Goal: Information Seeking & Learning: Find specific page/section

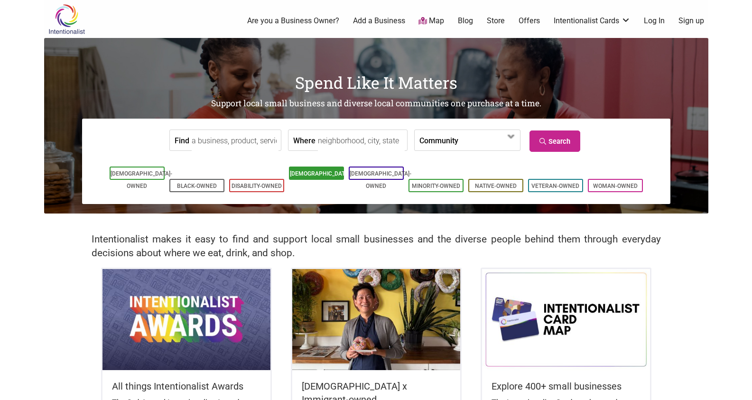
click at [312, 169] on li "[DEMOGRAPHIC_DATA]-Owned" at bounding box center [316, 172] width 55 height 13
click at [315, 171] on link "[DEMOGRAPHIC_DATA]-Owned" at bounding box center [321, 179] width 62 height 19
click at [346, 141] on input "Where" at bounding box center [361, 140] width 87 height 21
click at [206, 139] on input "Find" at bounding box center [235, 140] width 87 height 21
click at [480, 136] on span at bounding box center [485, 141] width 41 height 16
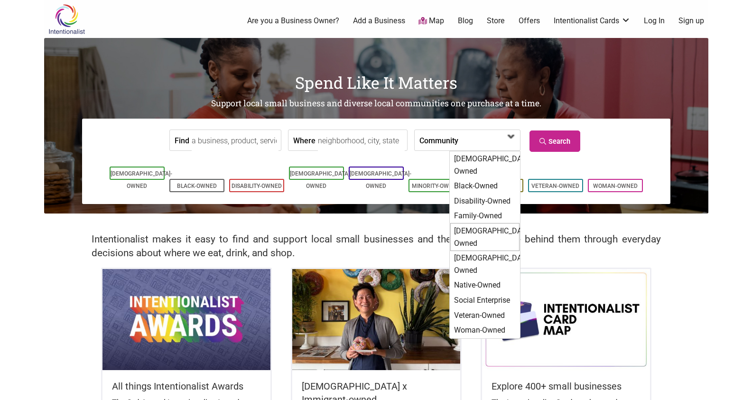
click at [485, 223] on div "[DEMOGRAPHIC_DATA]-Owned" at bounding box center [484, 237] width 69 height 28
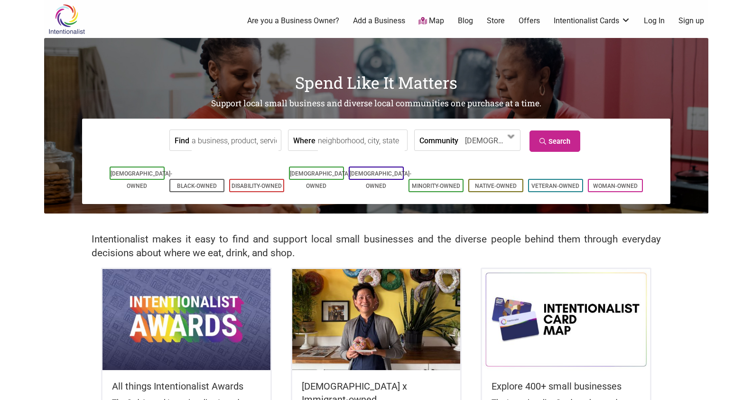
click at [357, 143] on input "Where" at bounding box center [361, 140] width 87 height 21
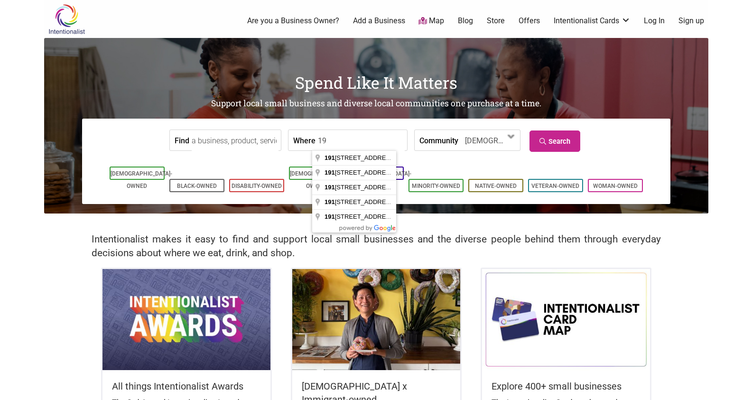
type input "1"
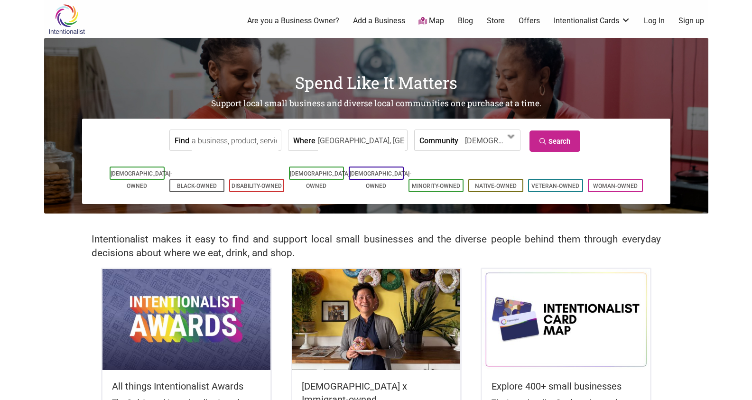
type input "Seattle, WA, USA"
click at [569, 143] on link "Search" at bounding box center [554, 140] width 51 height 21
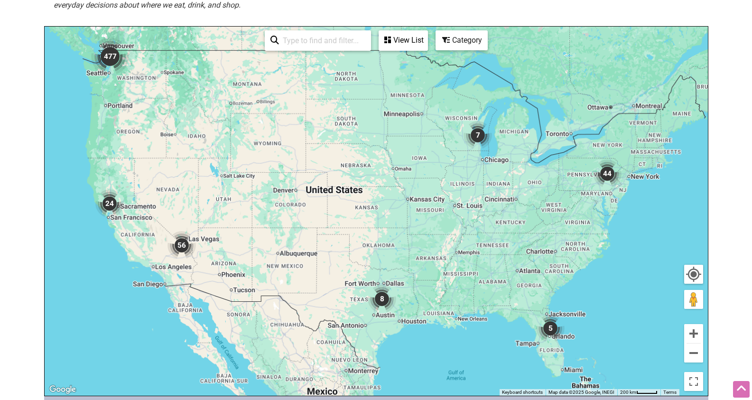
scroll to position [183, 0]
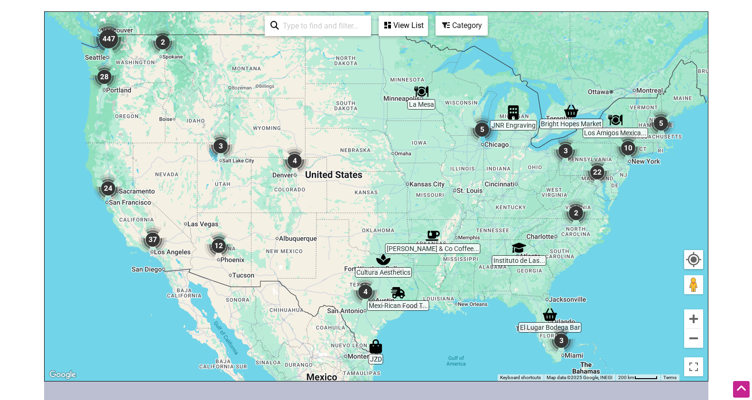
click at [102, 80] on img "28" at bounding box center [104, 77] width 28 height 28
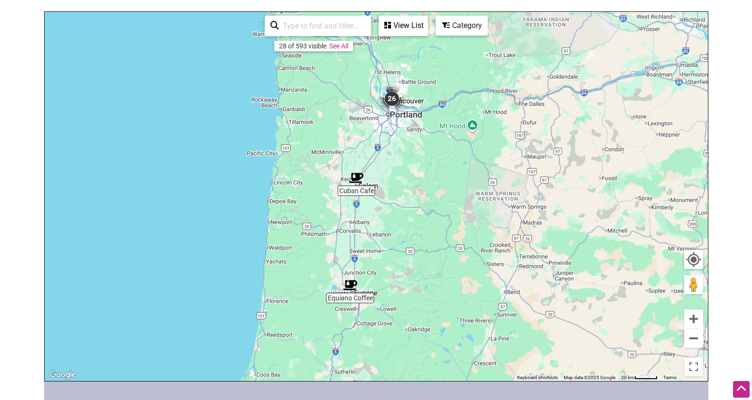
click at [392, 102] on img "26" at bounding box center [392, 98] width 28 height 28
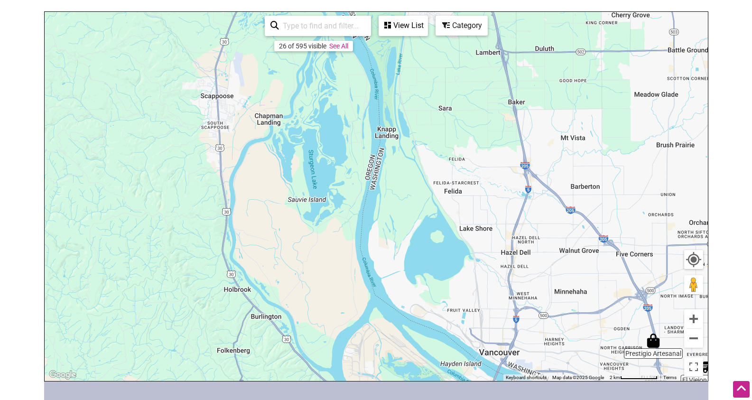
drag, startPoint x: 232, startPoint y: 137, endPoint x: 393, endPoint y: 455, distance: 356.1
click at [393, 217] on html "× Menu 0 Add a Business Map Blog Store Offers Intentionalist Cards Buy Black Ca…" at bounding box center [376, 17] width 752 height 400
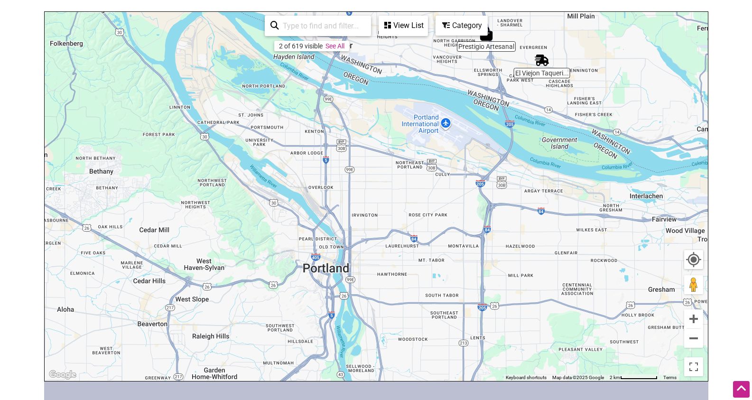
drag, startPoint x: 388, startPoint y: 248, endPoint x: 301, endPoint y: -57, distance: 317.1
click at [301, 0] on html "× Menu 0 Add a Business Map Blog Store Offers Intentionalist Cards Buy Black Ca…" at bounding box center [376, 17] width 752 height 400
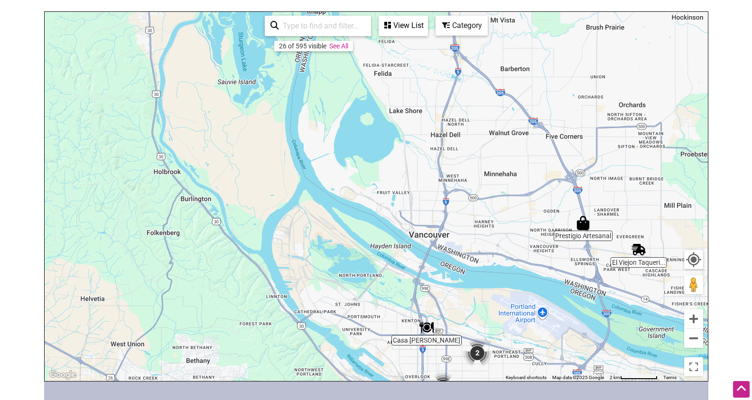
drag, startPoint x: 264, startPoint y: 73, endPoint x: 359, endPoint y: 258, distance: 208.7
click at [359, 259] on div "To navigate, press the arrow keys." at bounding box center [376, 196] width 663 height 369
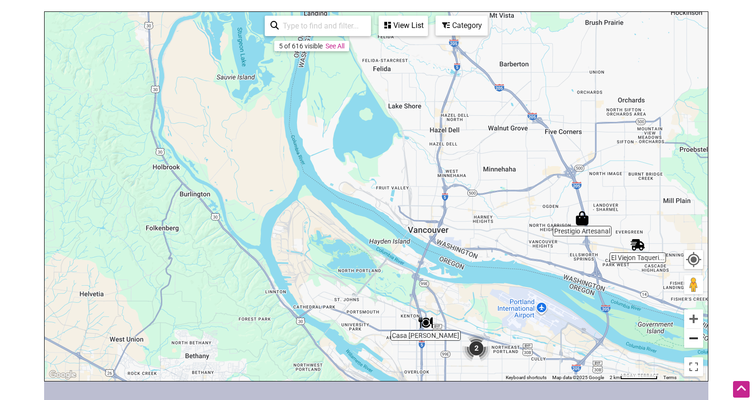
click at [687, 336] on button "Zoom out" at bounding box center [693, 338] width 19 height 19
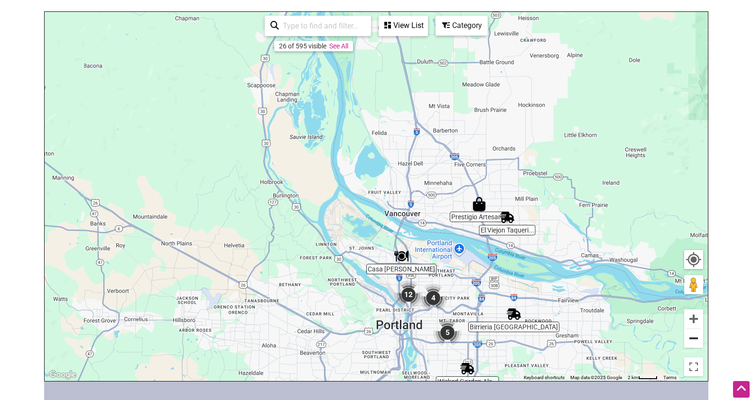
click at [687, 336] on button "Zoom out" at bounding box center [693, 338] width 19 height 19
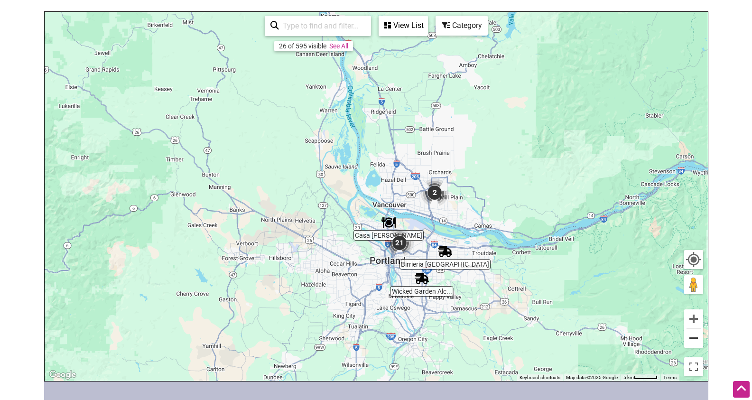
click at [687, 336] on button "Zoom out" at bounding box center [693, 338] width 19 height 19
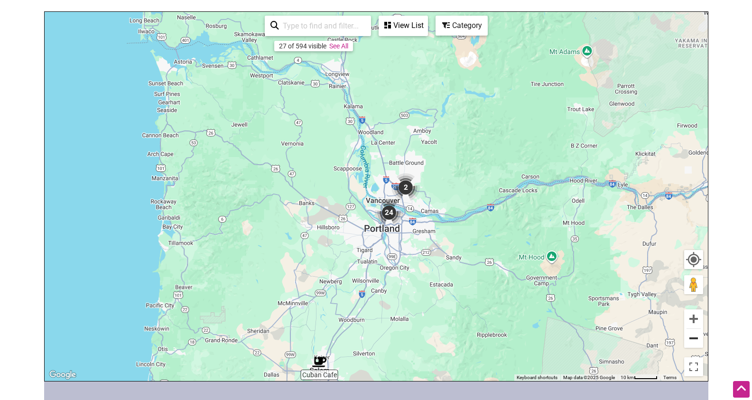
click at [687, 336] on button "Zoom out" at bounding box center [693, 338] width 19 height 19
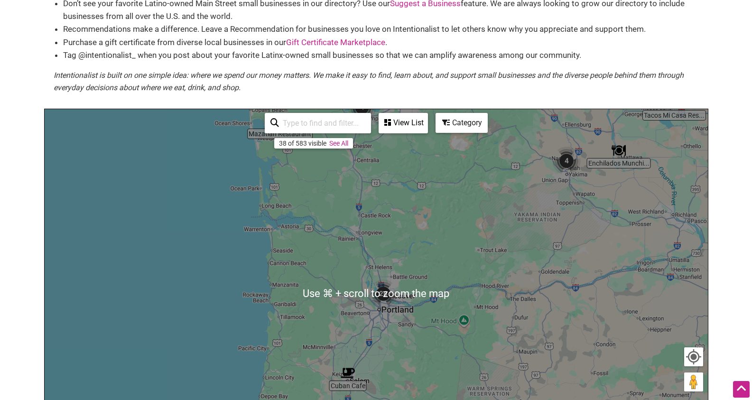
scroll to position [93, 0]
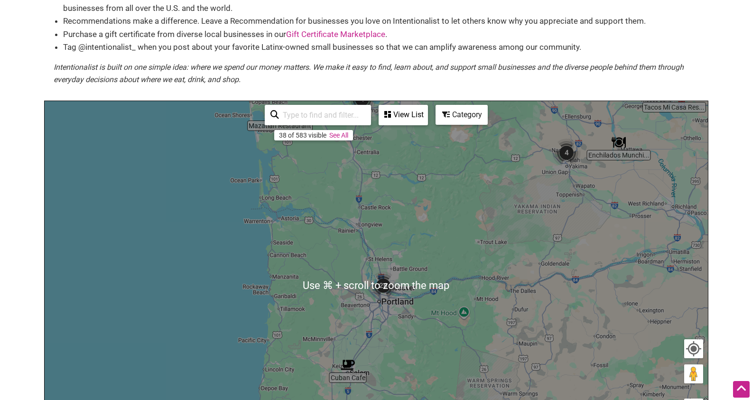
click at [504, 195] on div "To navigate, press the arrow keys." at bounding box center [376, 285] width 663 height 369
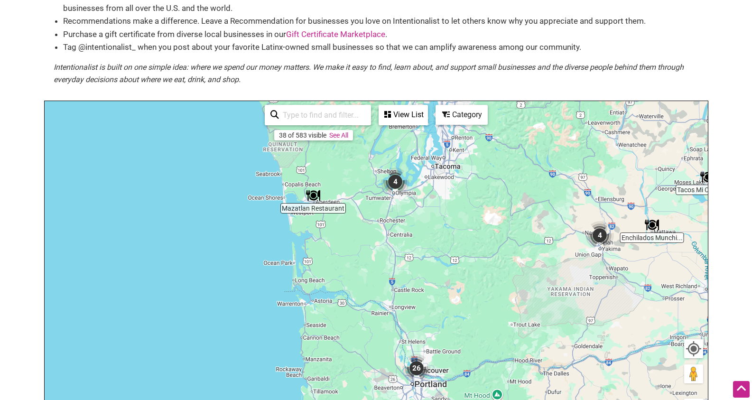
drag, startPoint x: 457, startPoint y: 201, endPoint x: 490, endPoint y: 282, distance: 87.6
click at [490, 282] on div "To navigate, press the arrow keys." at bounding box center [376, 285] width 663 height 369
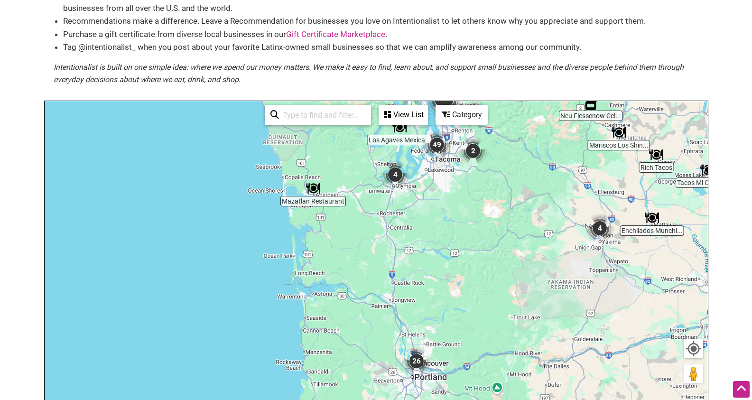
click at [393, 175] on img "4" at bounding box center [395, 174] width 28 height 28
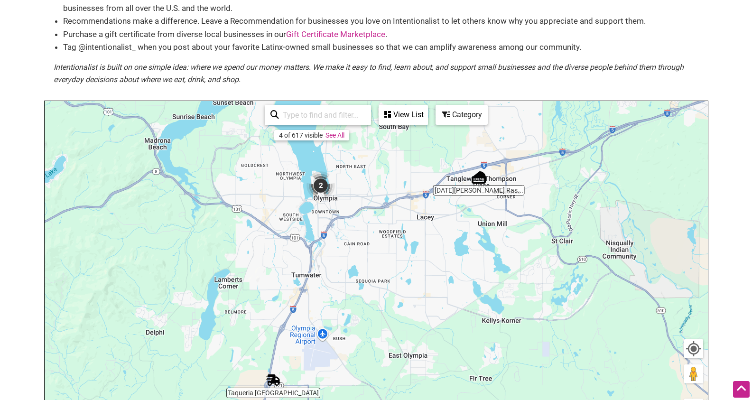
click at [321, 185] on img "2" at bounding box center [320, 185] width 28 height 28
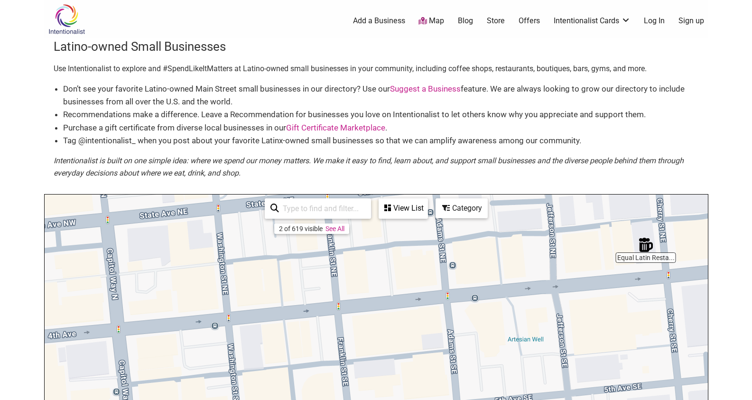
scroll to position [0, 0]
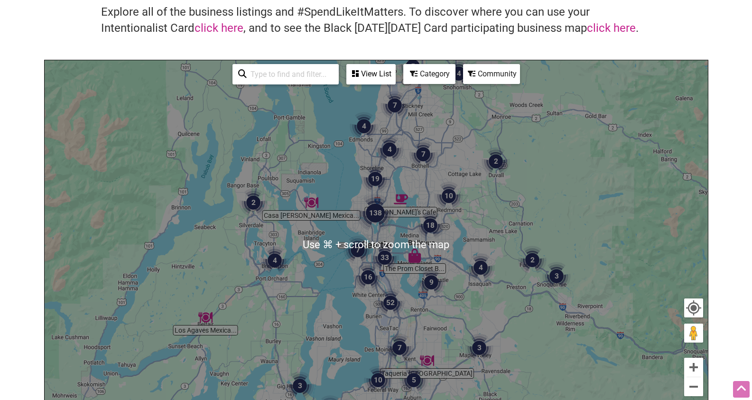
scroll to position [85, 0]
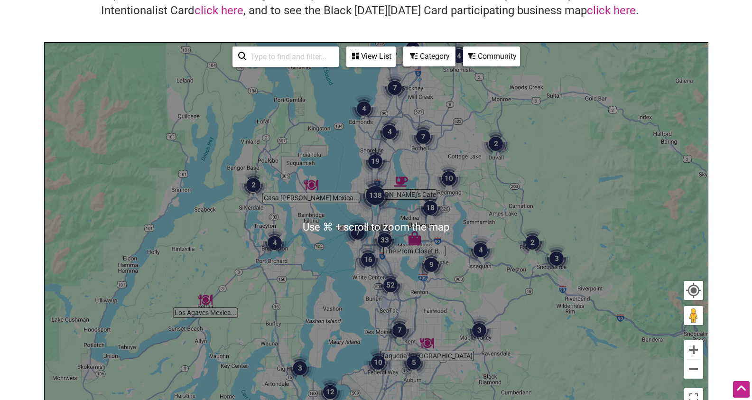
click at [550, 316] on div "To navigate, press the arrow keys." at bounding box center [376, 227] width 663 height 369
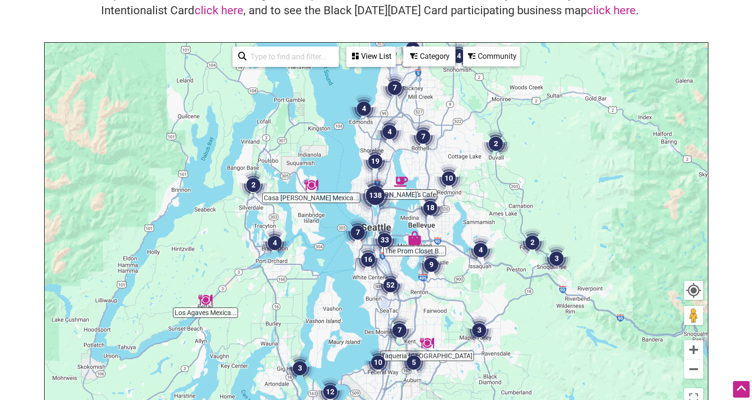
click at [387, 244] on img "33" at bounding box center [384, 240] width 28 height 28
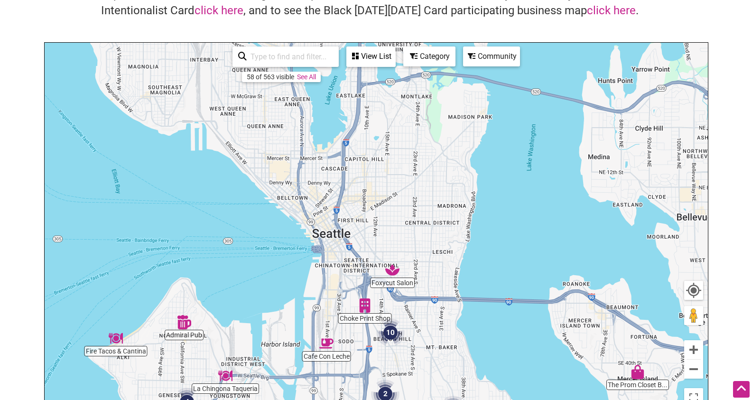
drag, startPoint x: 393, startPoint y: 187, endPoint x: 405, endPoint y: 420, distance: 233.2
click at [405, 314] on html "× Menu 0 Add a Business Map Blog Store Offers Intentionalist Cards Buy Black Ca…" at bounding box center [376, 115] width 752 height 400
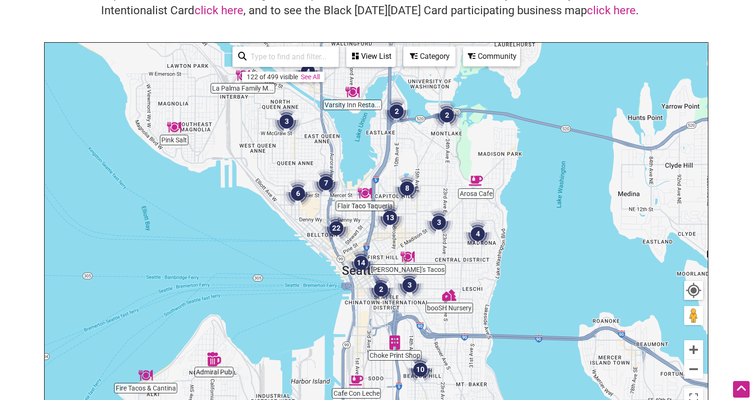
drag, startPoint x: 366, startPoint y: 194, endPoint x: 394, endPoint y: 230, distance: 45.7
click at [394, 231] on img "13" at bounding box center [390, 217] width 28 height 28
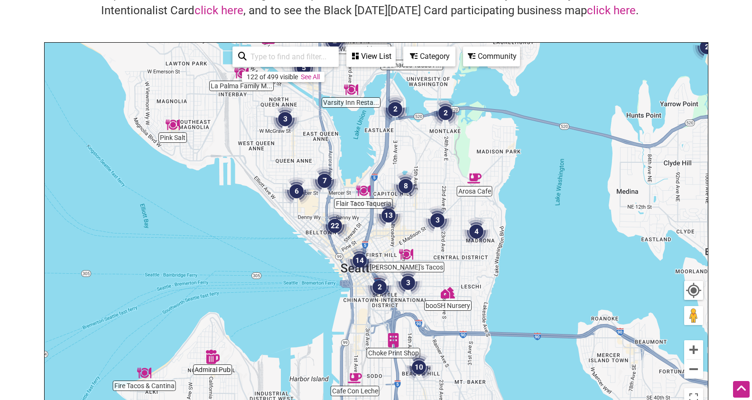
click at [405, 183] on img "8" at bounding box center [405, 186] width 28 height 28
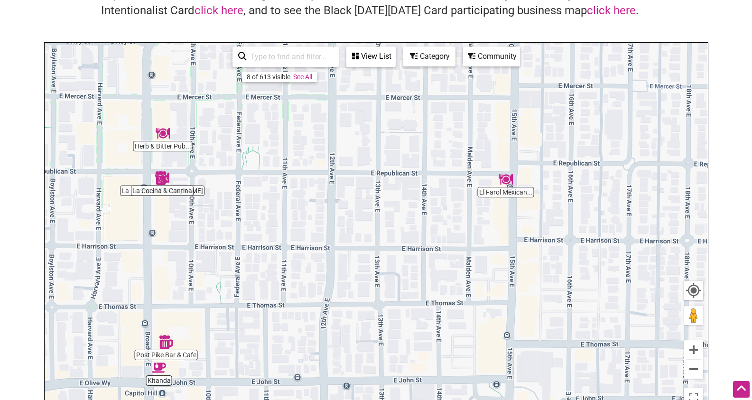
drag, startPoint x: 101, startPoint y: 243, endPoint x: 184, endPoint y: 242, distance: 82.5
click at [185, 242] on div "To navigate, press the arrow keys." at bounding box center [376, 227] width 663 height 369
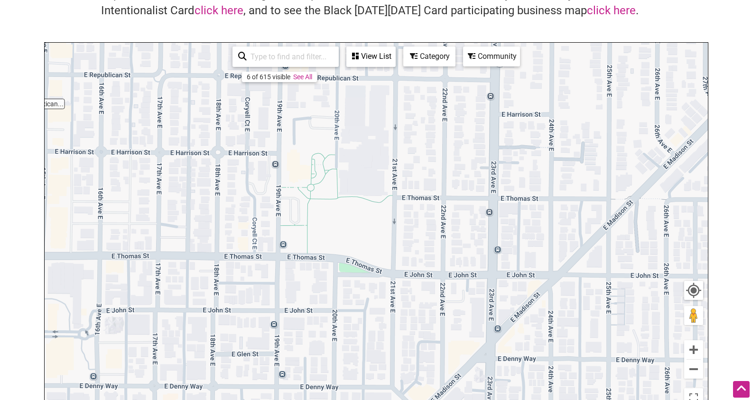
drag, startPoint x: 596, startPoint y: 216, endPoint x: 127, endPoint y: 128, distance: 477.2
click at [128, 128] on div "To navigate, press the arrow keys." at bounding box center [376, 227] width 663 height 369
click at [700, 371] on button "Zoom out" at bounding box center [693, 369] width 19 height 19
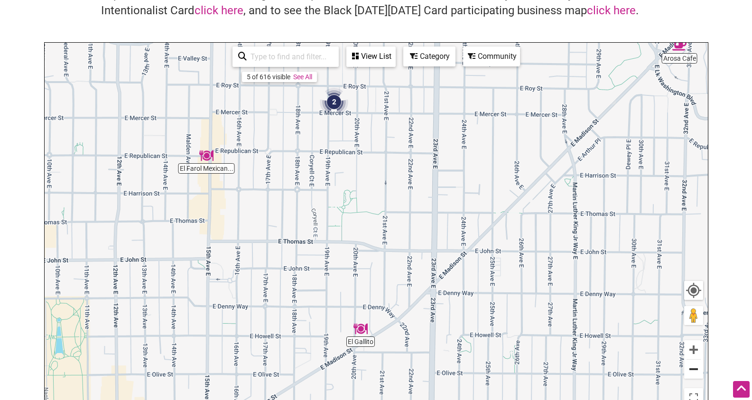
click at [700, 371] on button "Zoom out" at bounding box center [693, 369] width 19 height 19
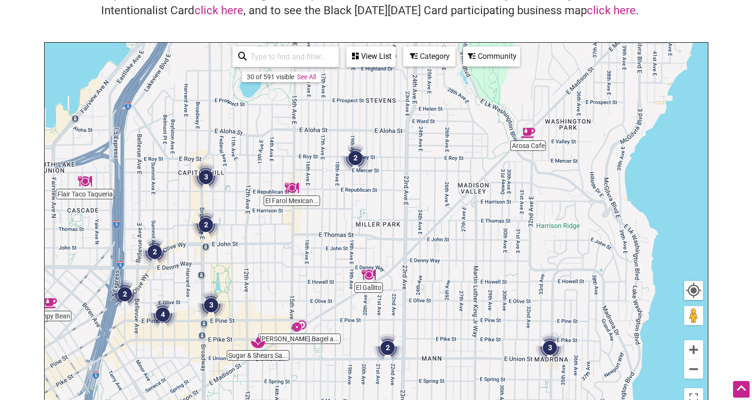
click at [356, 158] on img "2" at bounding box center [355, 158] width 28 height 28
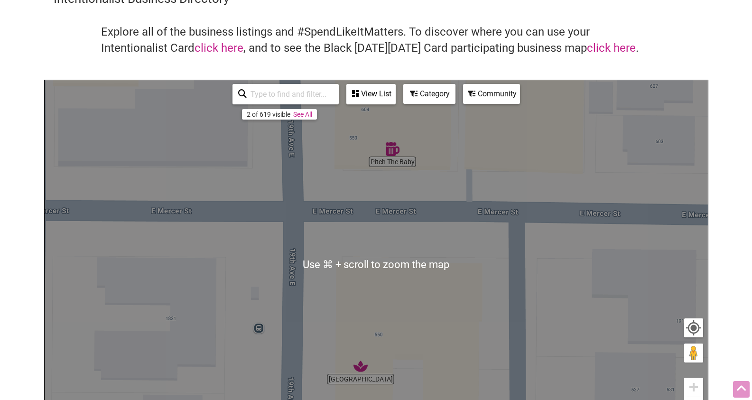
scroll to position [23, 0]
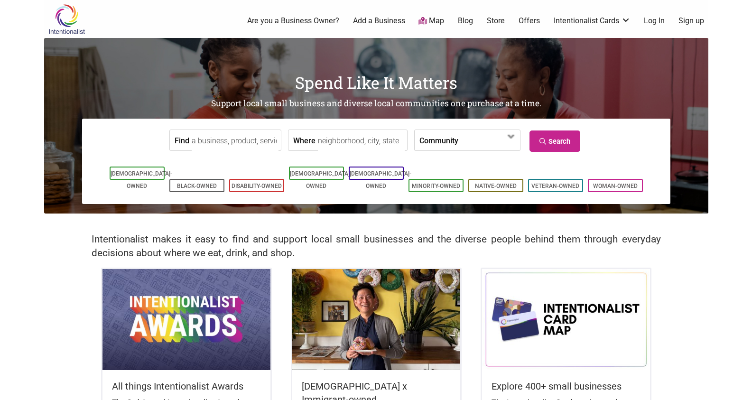
click at [503, 2] on div "0 Are you a Business Owner? Add a Business Map Blog Store Offers Intentionalist…" at bounding box center [415, 21] width 598 height 38
